Goal: Information Seeking & Learning: Learn about a topic

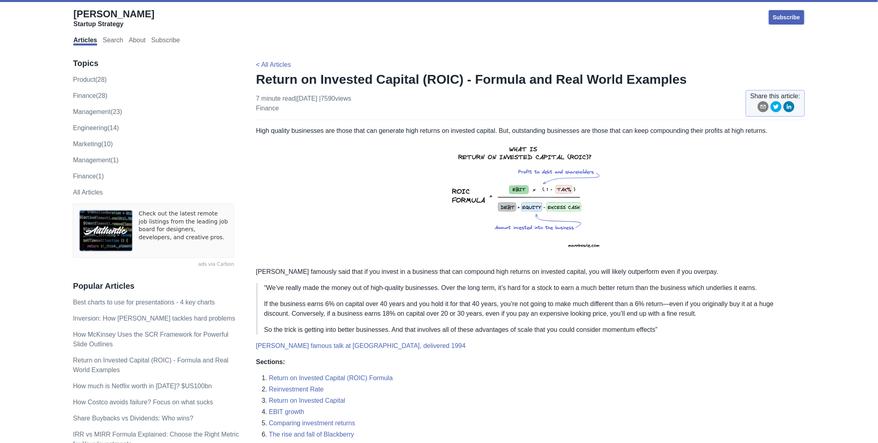
click at [549, 132] on p "High quality businesses are those that can generate high returns on invested ca…" at bounding box center [530, 193] width 549 height 134
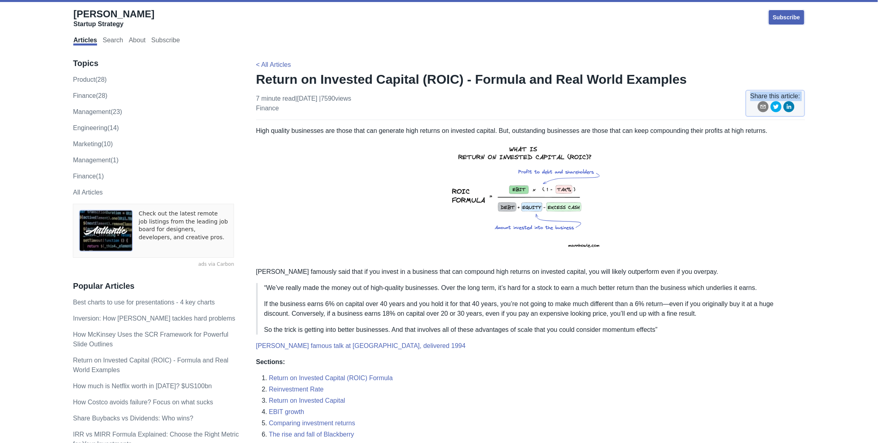
click at [365, 269] on p "[PERSON_NAME] famously said that if you invest in a business that can compound …" at bounding box center [530, 272] width 549 height 10
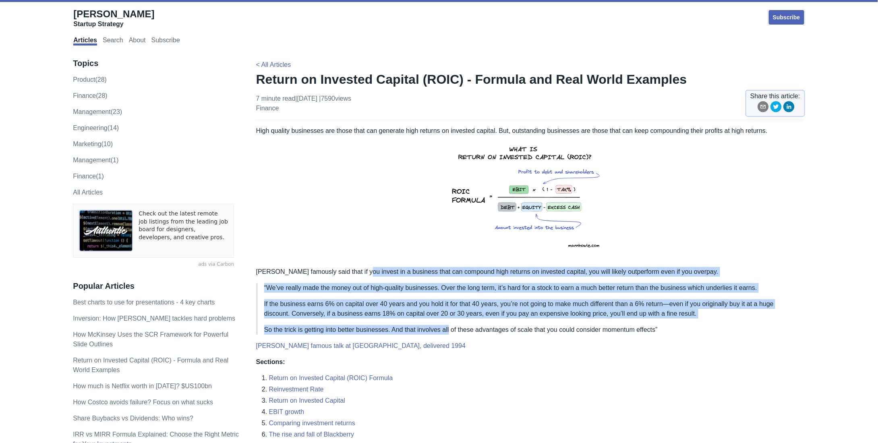
drag, startPoint x: 365, startPoint y: 269, endPoint x: 446, endPoint y: 318, distance: 94.7
click at [446, 318] on blockquote "“We’ve really made the money out of high-quality businesses. Over the long term…" at bounding box center [530, 309] width 549 height 52
